Goal: Task Accomplishment & Management: Use online tool/utility

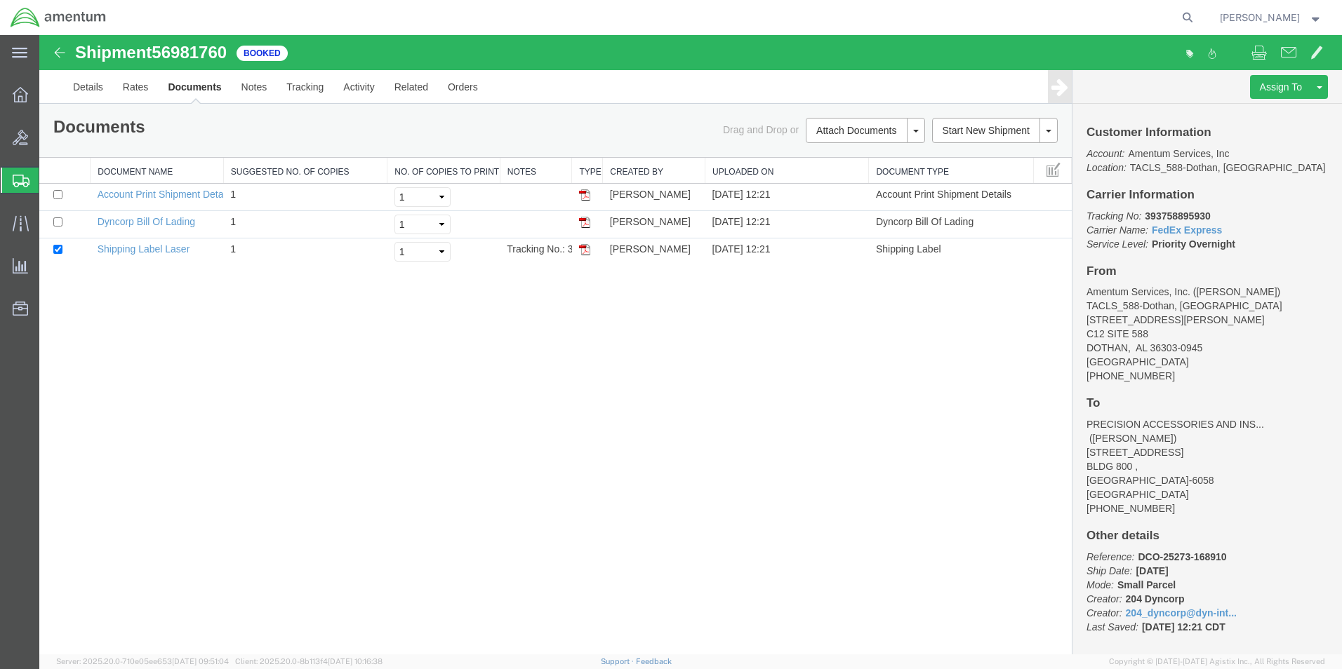
click at [0, 0] on span "Shipment Manager" at bounding box center [0, 0] width 0 height 0
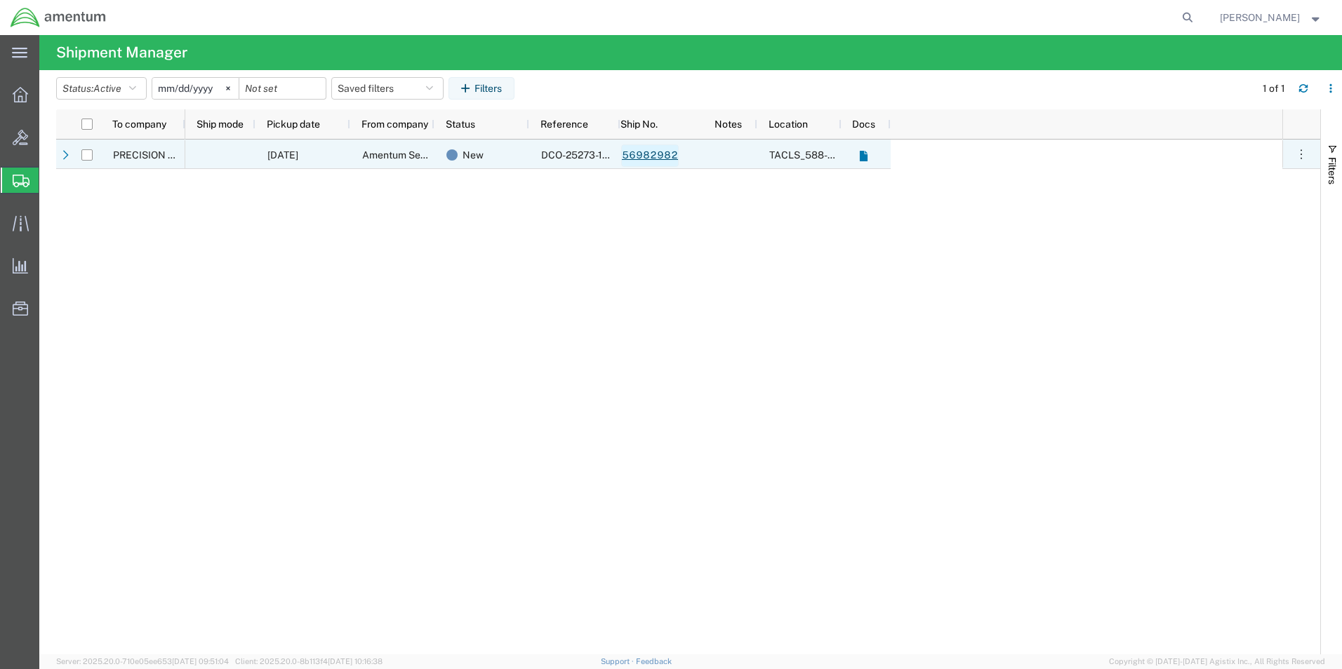
click at [629, 156] on link "56982982" at bounding box center [650, 156] width 58 height 22
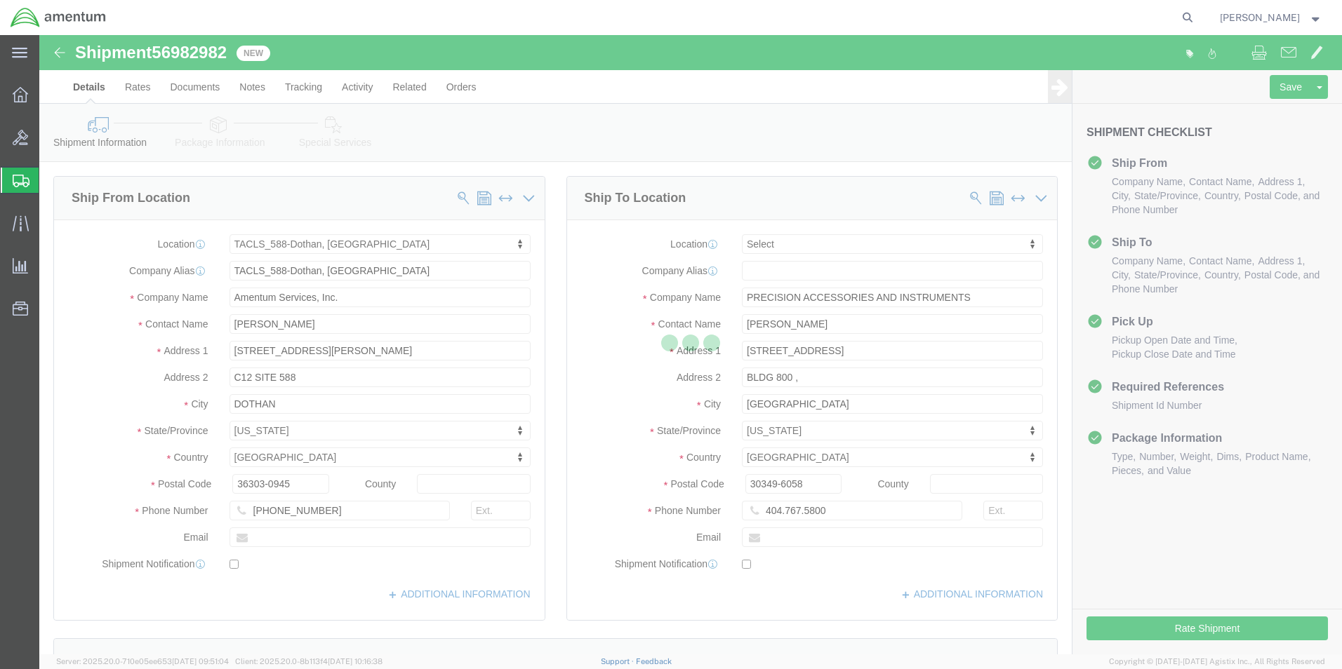
select select "42706"
select select
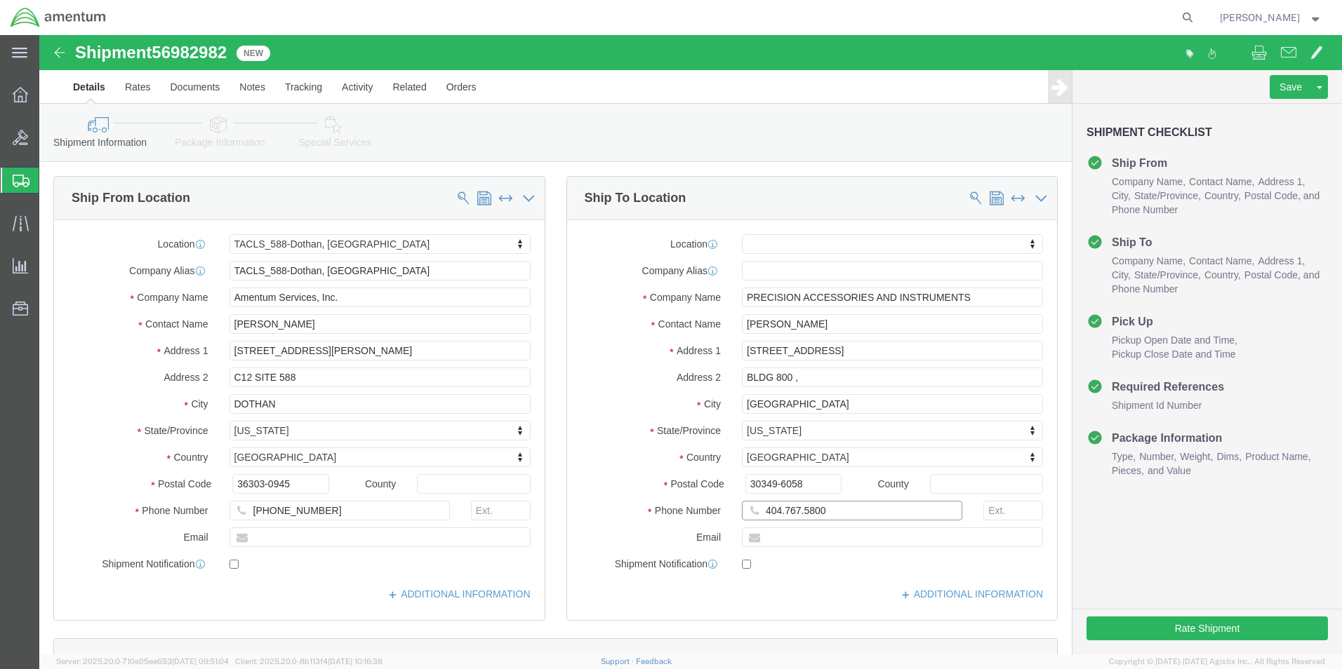
click input "404.767.5800"
type input "[PHONE_NUMBER]"
click button "Rate Shipment"
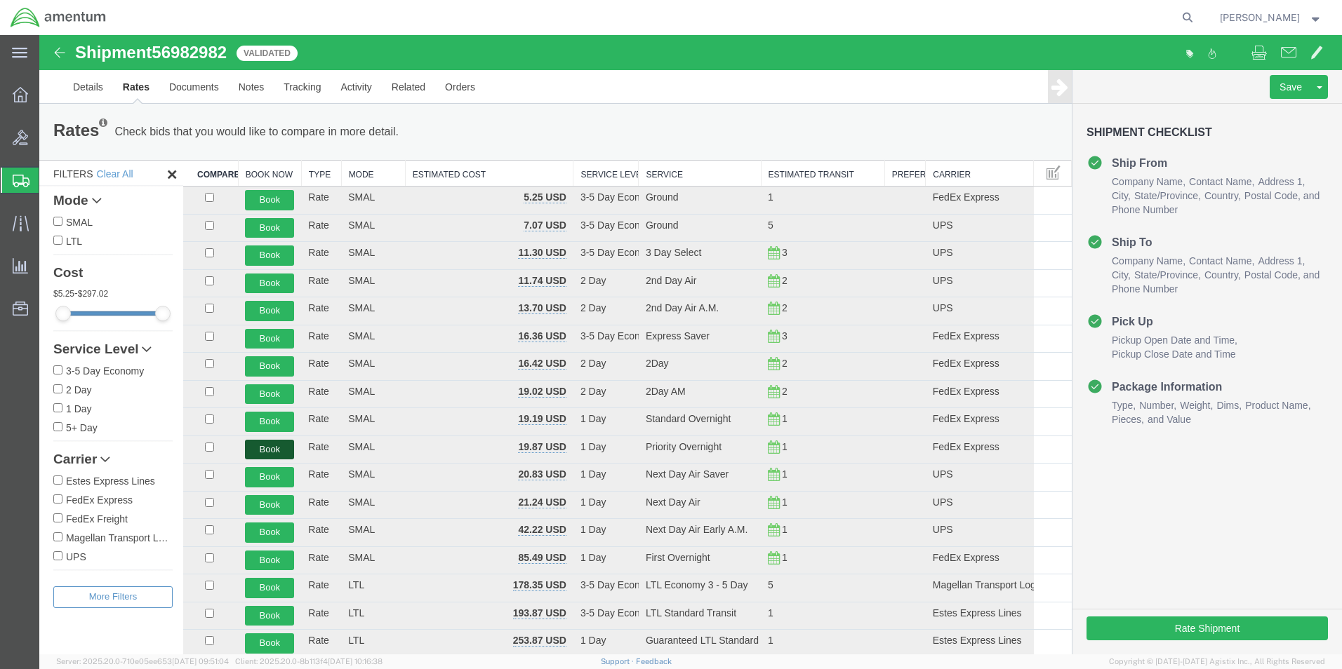
click at [272, 450] on button "Book" at bounding box center [269, 450] width 49 height 20
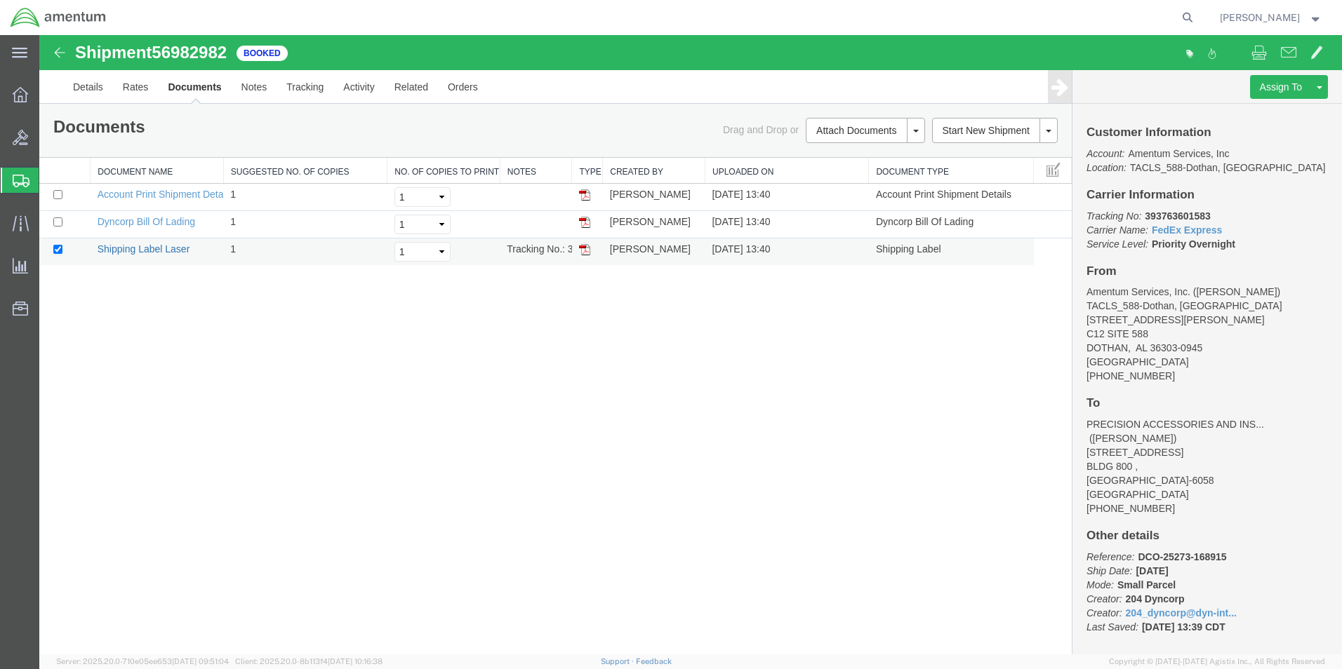
click at [163, 248] on link "Shipping Label Laser" at bounding box center [144, 248] width 93 height 11
